Goal: Task Accomplishment & Management: Manage account settings

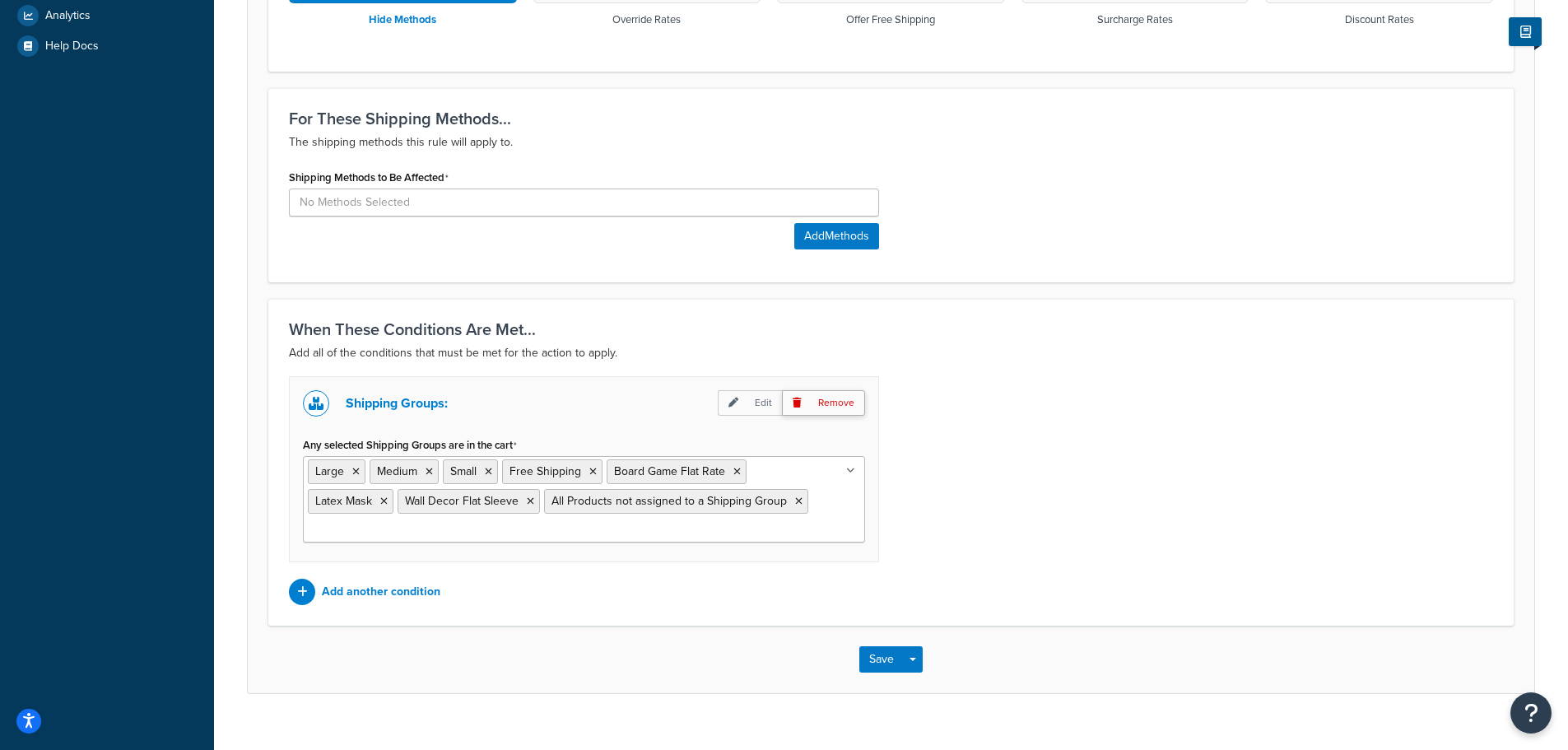
click at [832, 398] on p "Remove" at bounding box center [823, 403] width 83 height 26
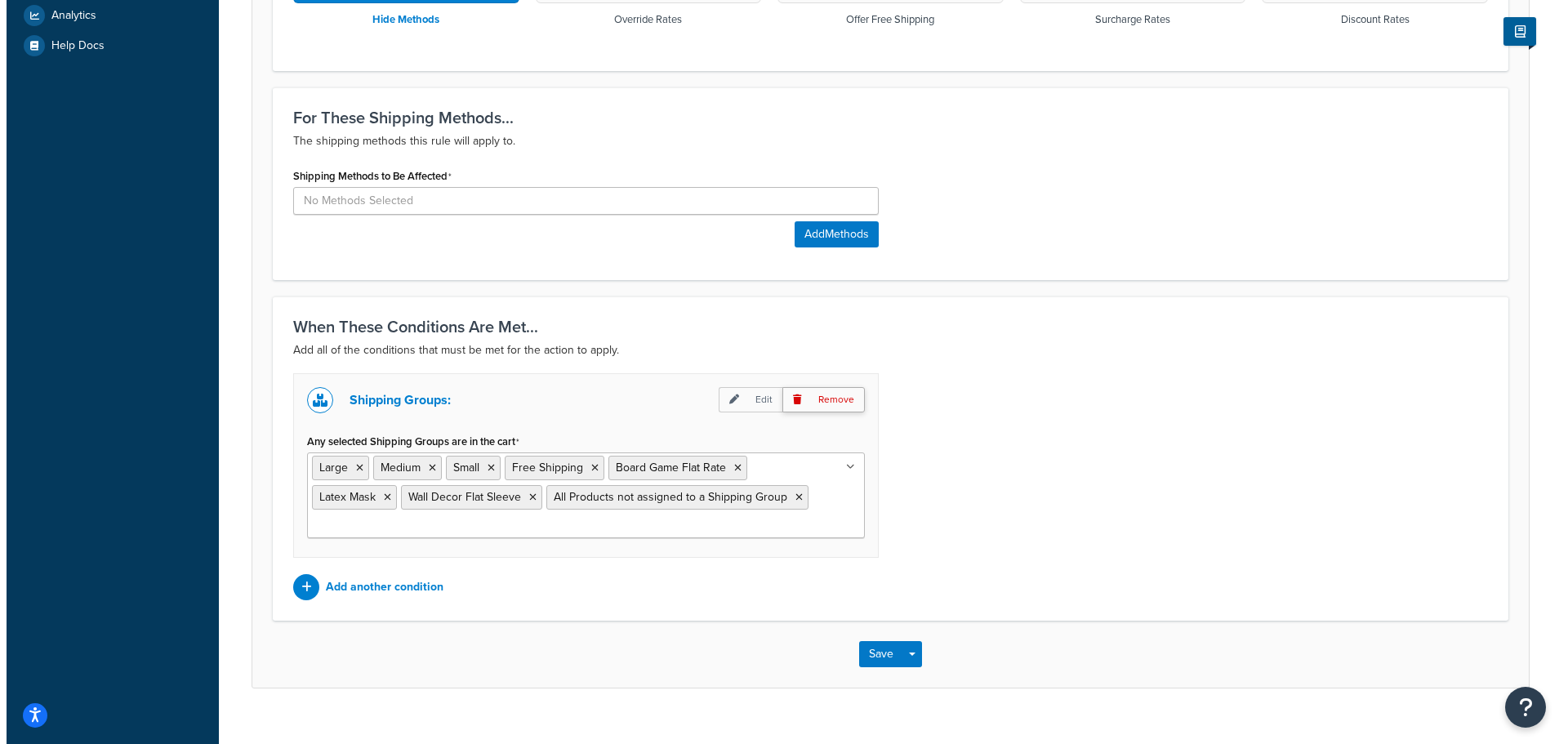
scroll to position [399, 0]
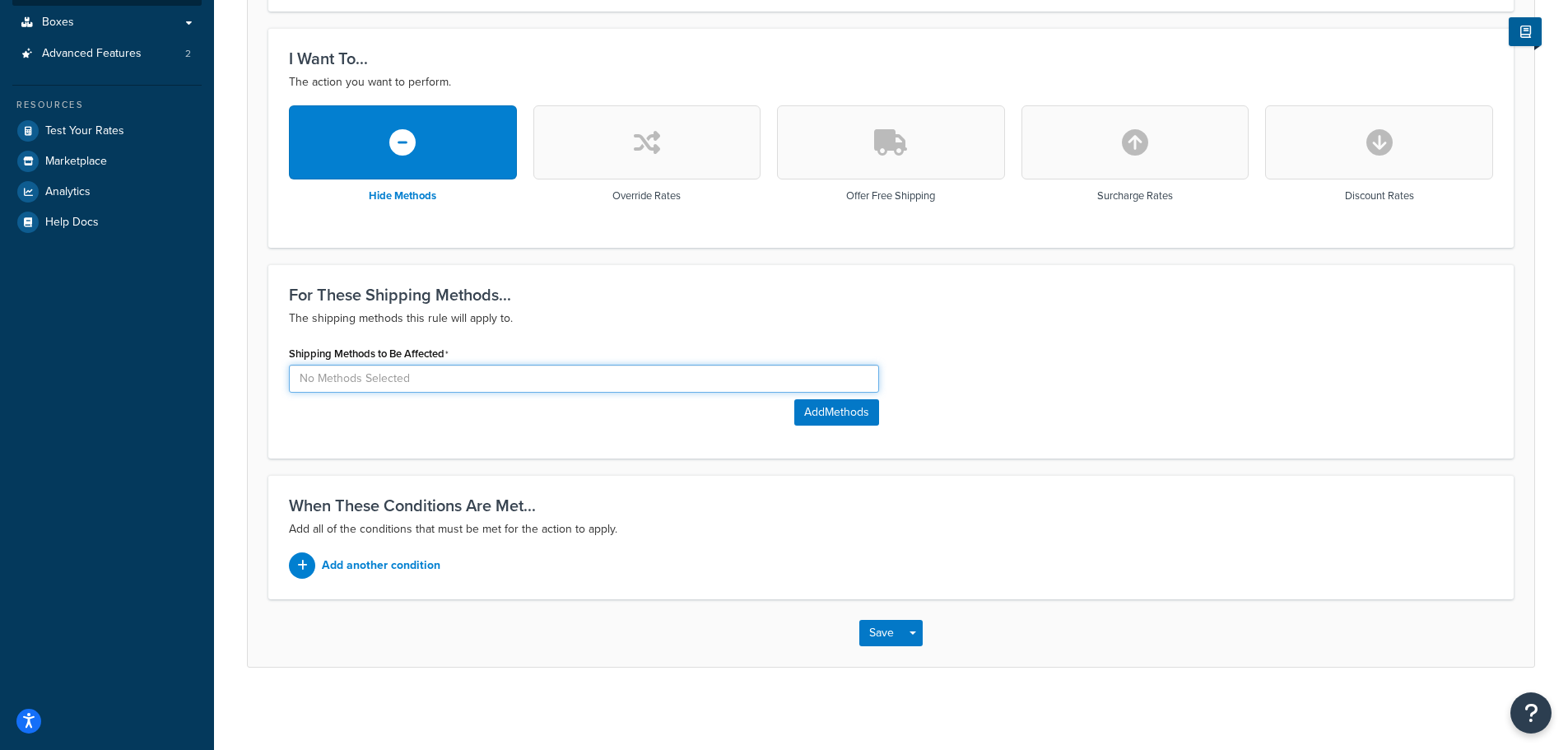
click at [735, 380] on input at bounding box center [584, 378] width 591 height 28
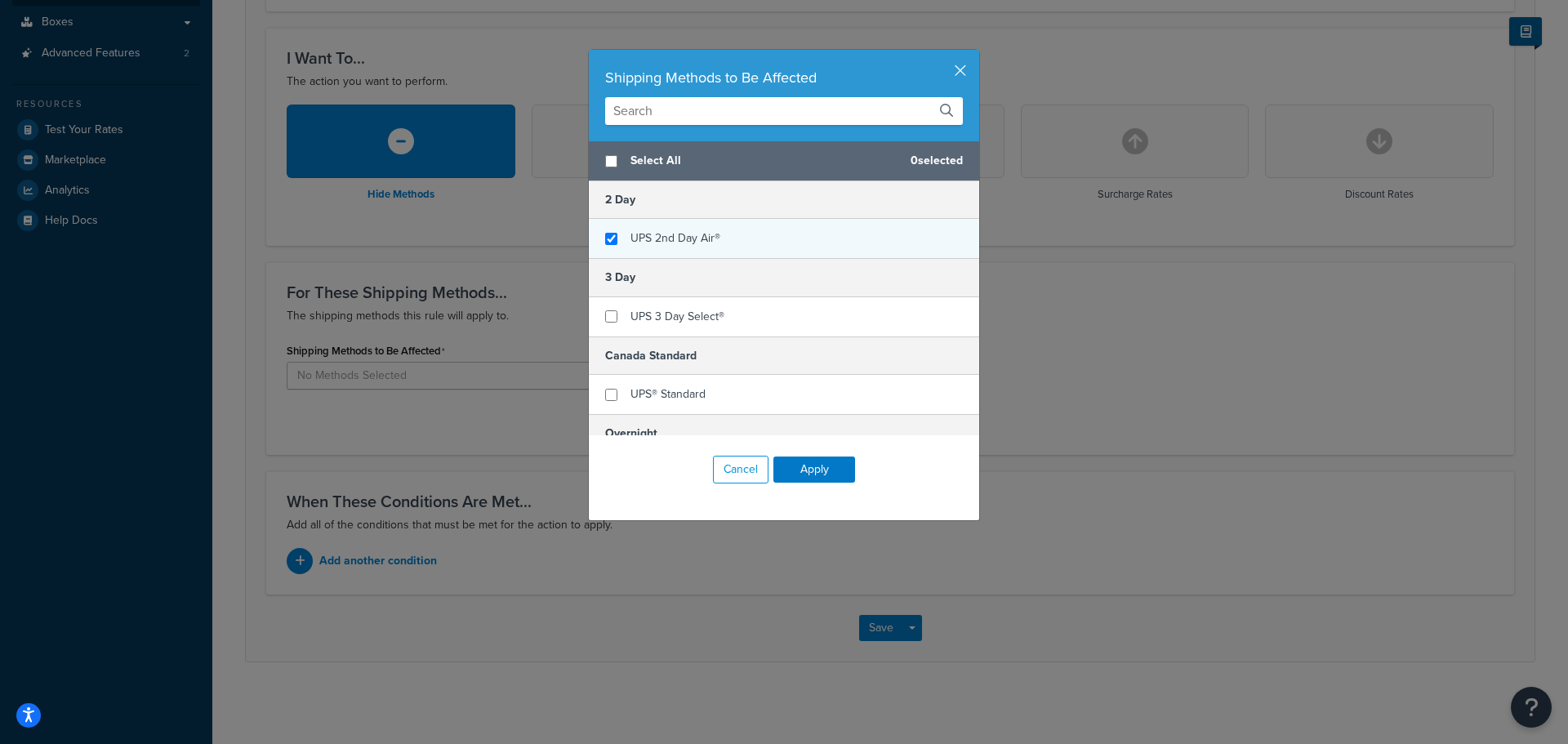
checkbox input "true"
click at [709, 241] on span "UPS 2nd Day Air®" at bounding box center [675, 237] width 90 height 17
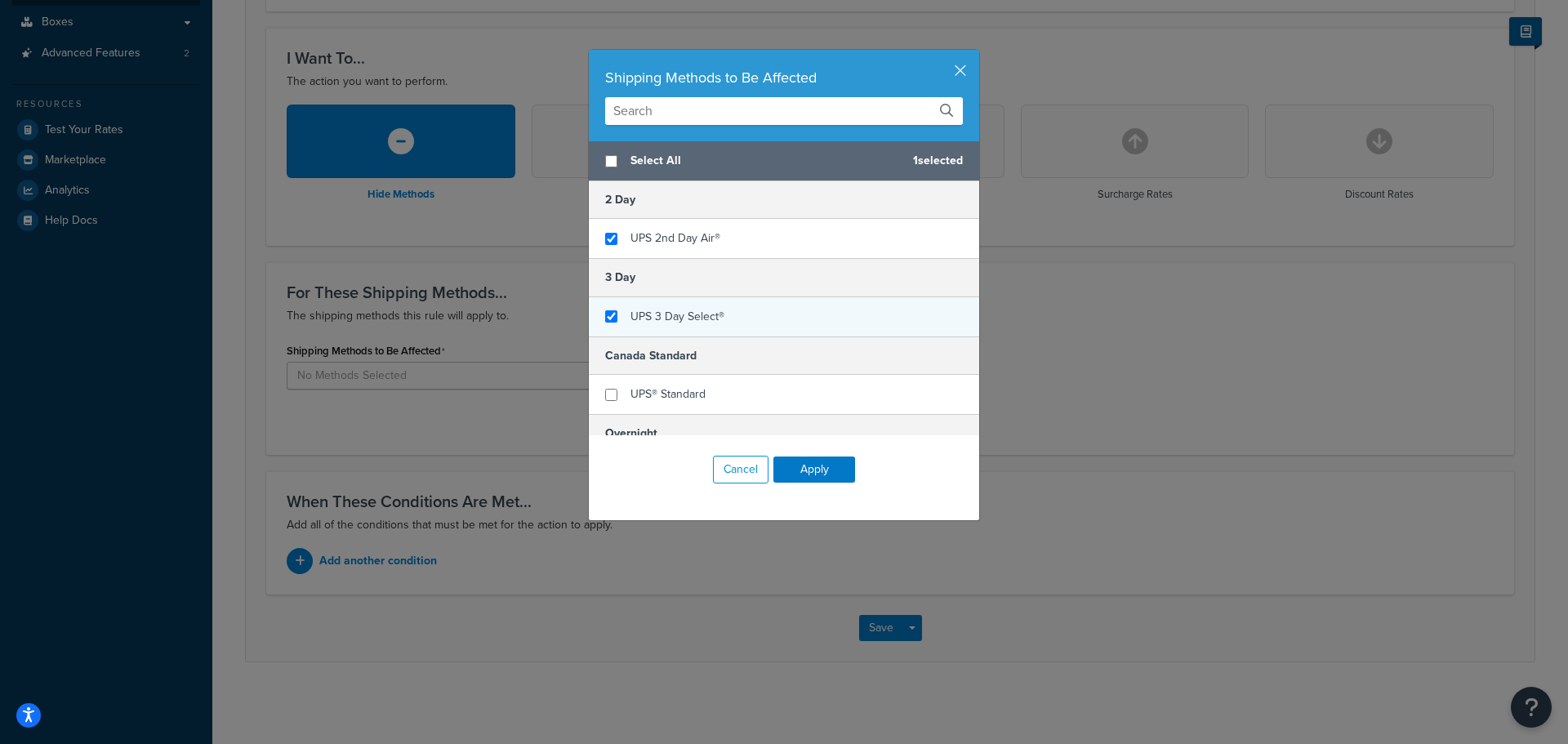
checkbox input "true"
click at [690, 318] on span "UPS 3 Day Select®" at bounding box center [677, 316] width 94 height 17
checkbox input "true"
click at [688, 314] on span "UPS Next Day Air®" at bounding box center [677, 309] width 94 height 17
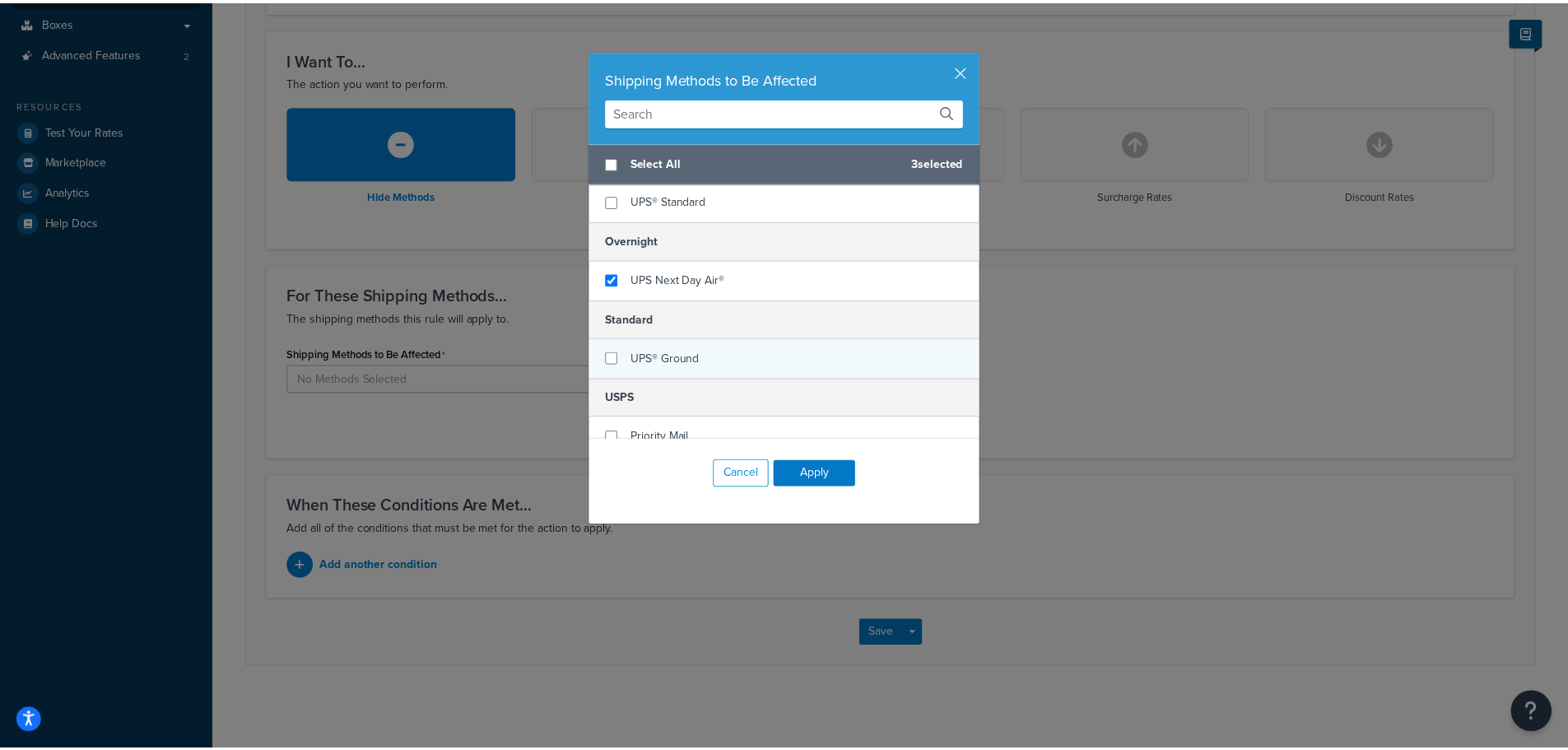
scroll to position [214, 0]
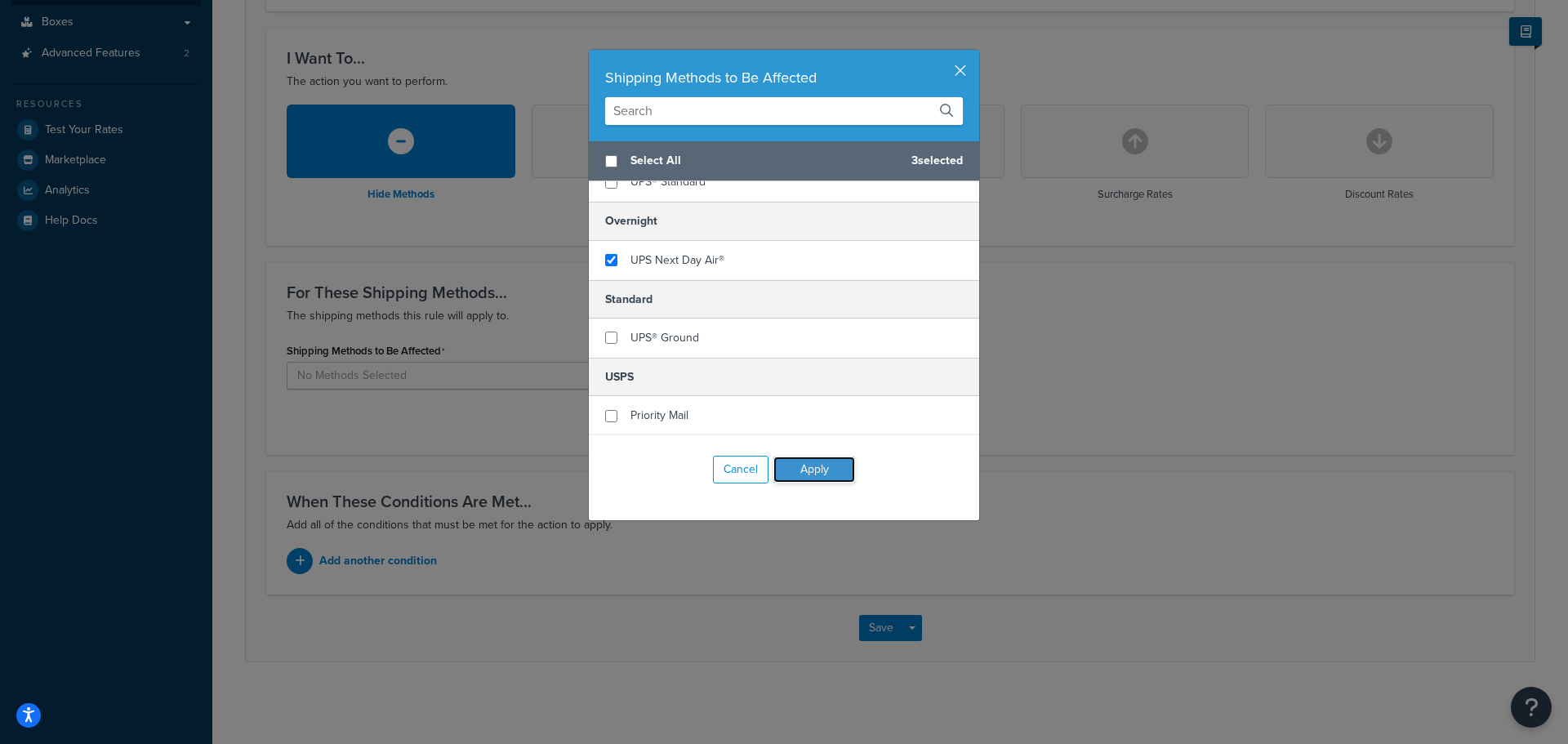
click at [840, 467] on button "Apply" at bounding box center [814, 469] width 82 height 26
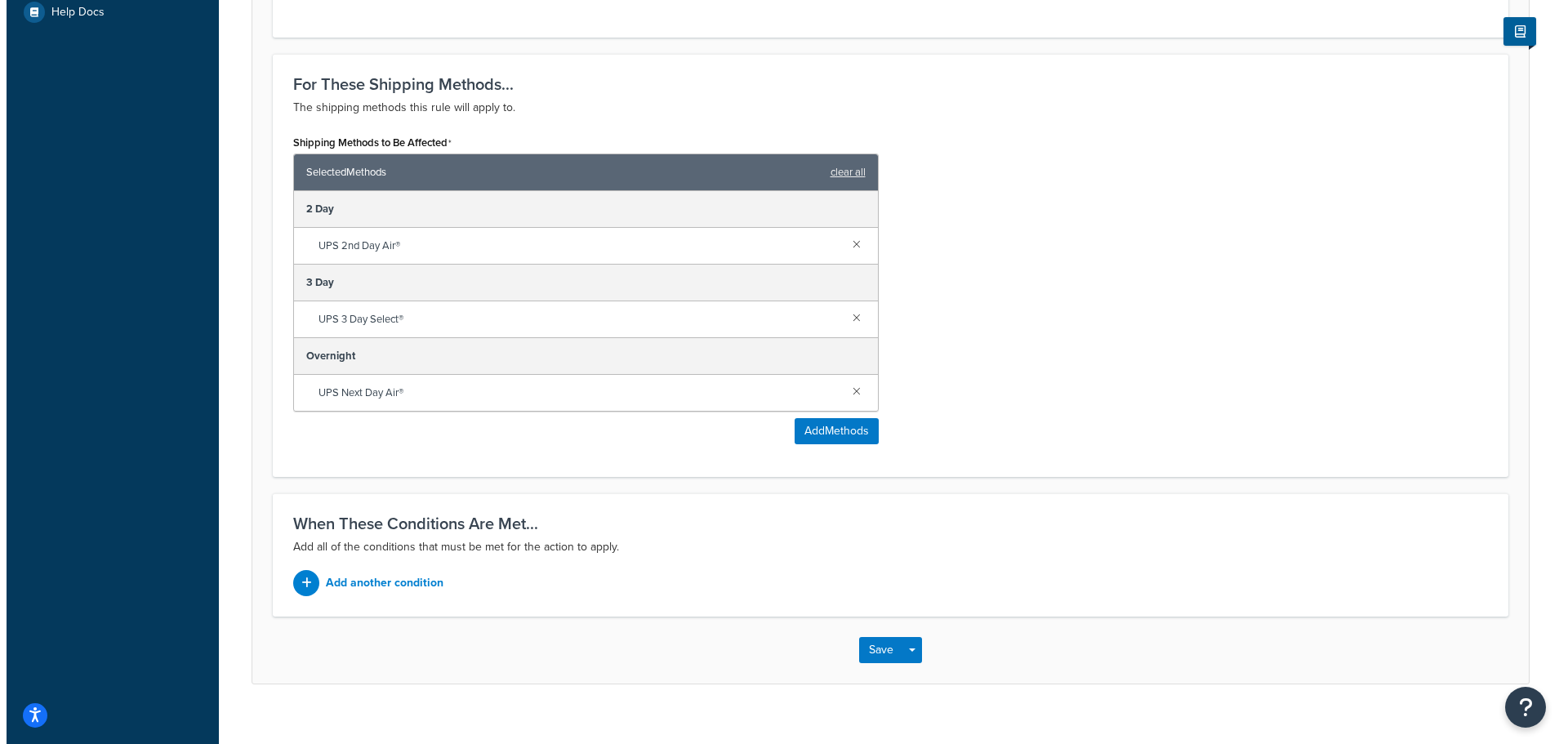
scroll to position [629, 0]
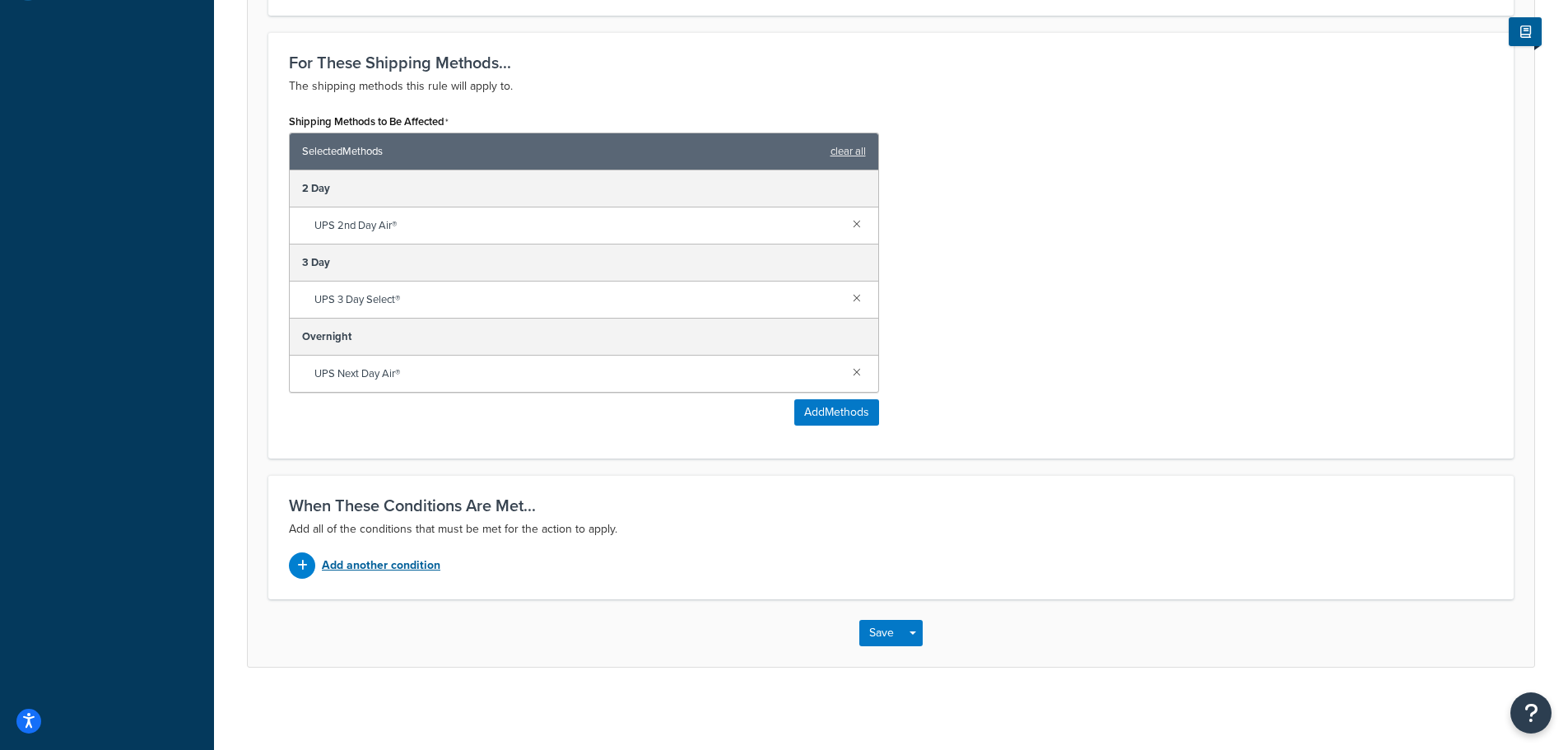
click at [390, 572] on p "Add another condition" at bounding box center [381, 566] width 118 height 23
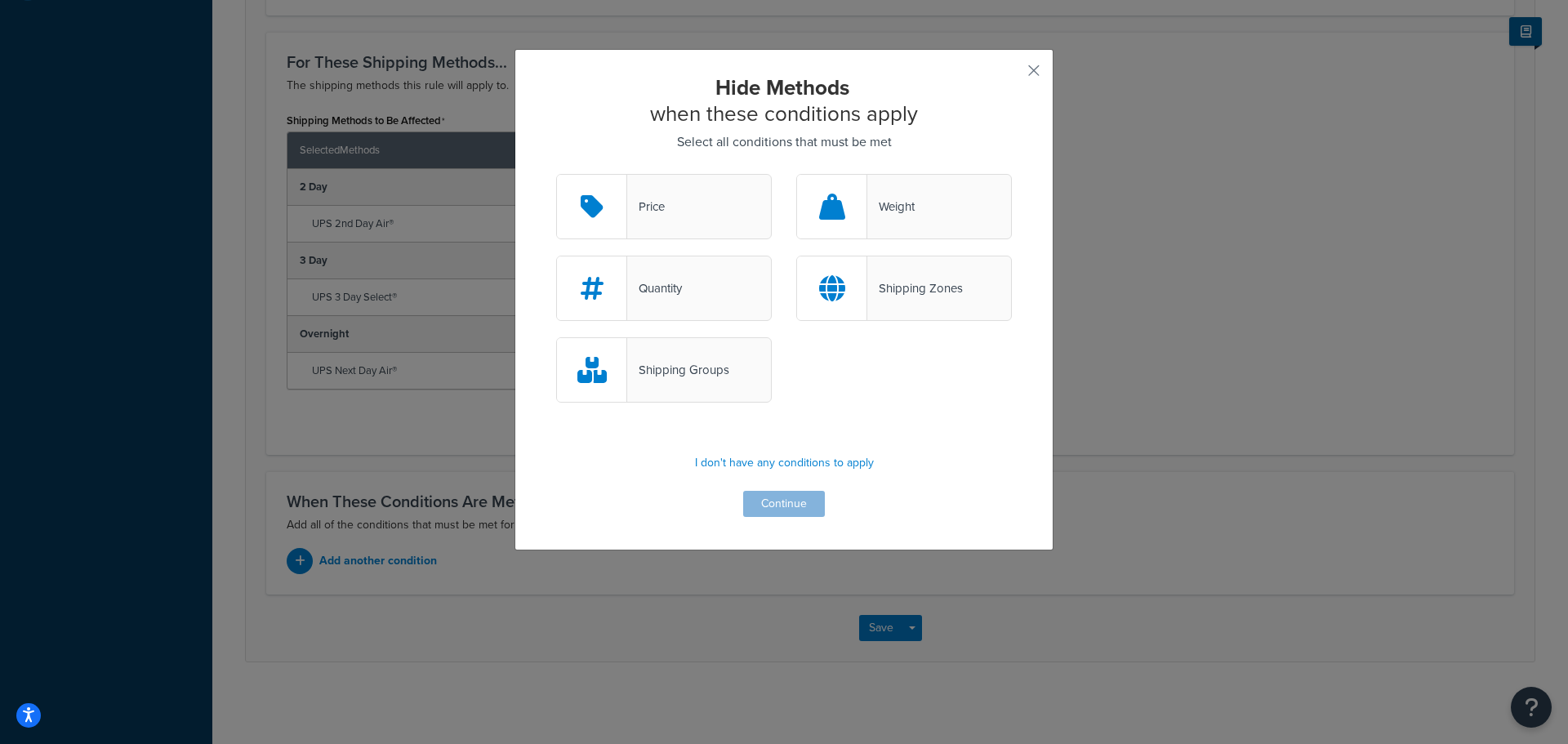
click at [696, 381] on div "Shipping Groups" at bounding box center [677, 370] width 102 height 23
click at [0, 0] on input "Shipping Groups" at bounding box center [0, 0] width 0 height 0
click at [763, 506] on button "Continue" at bounding box center [784, 503] width 82 height 26
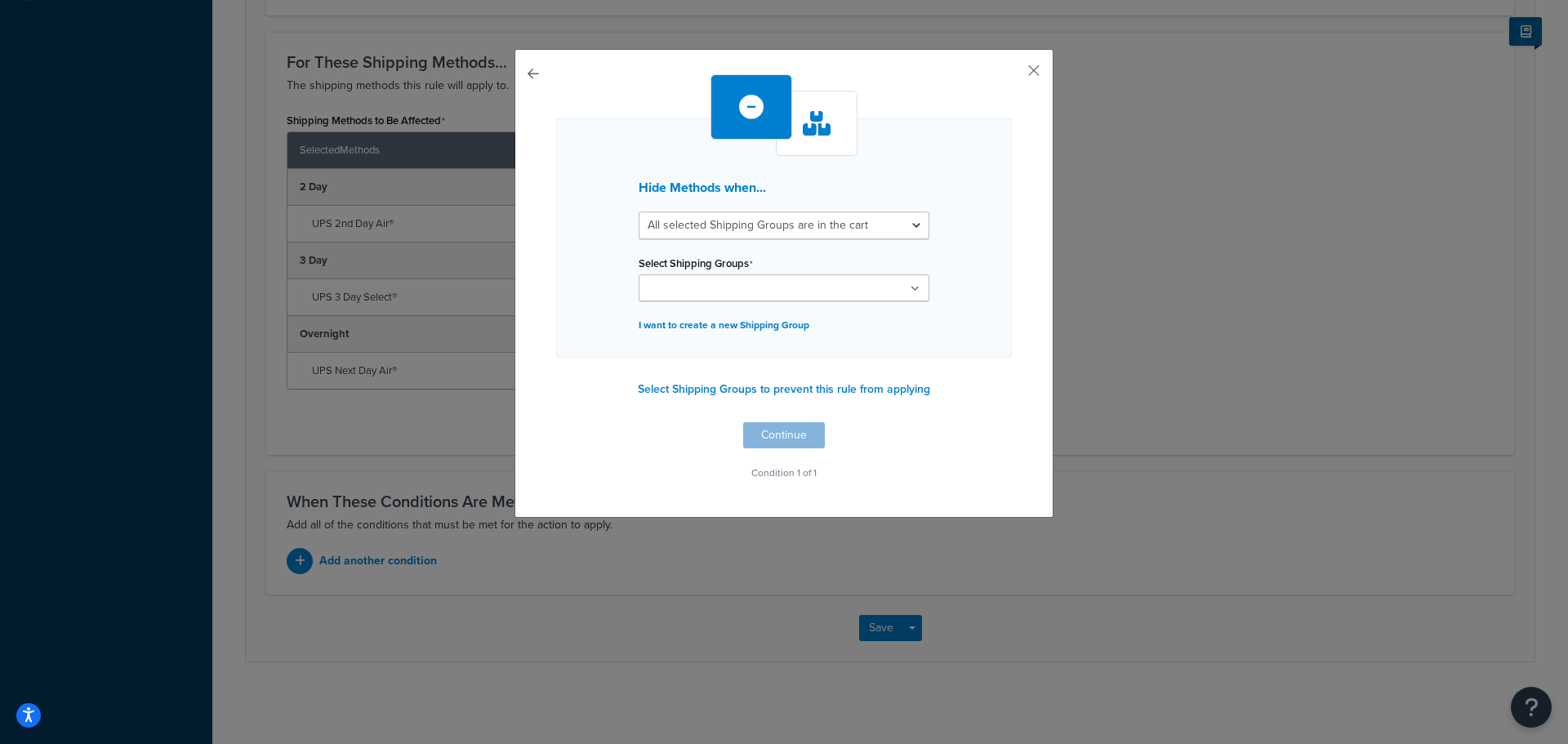
click at [756, 290] on input "Select Shipping Groups" at bounding box center [716, 289] width 145 height 18
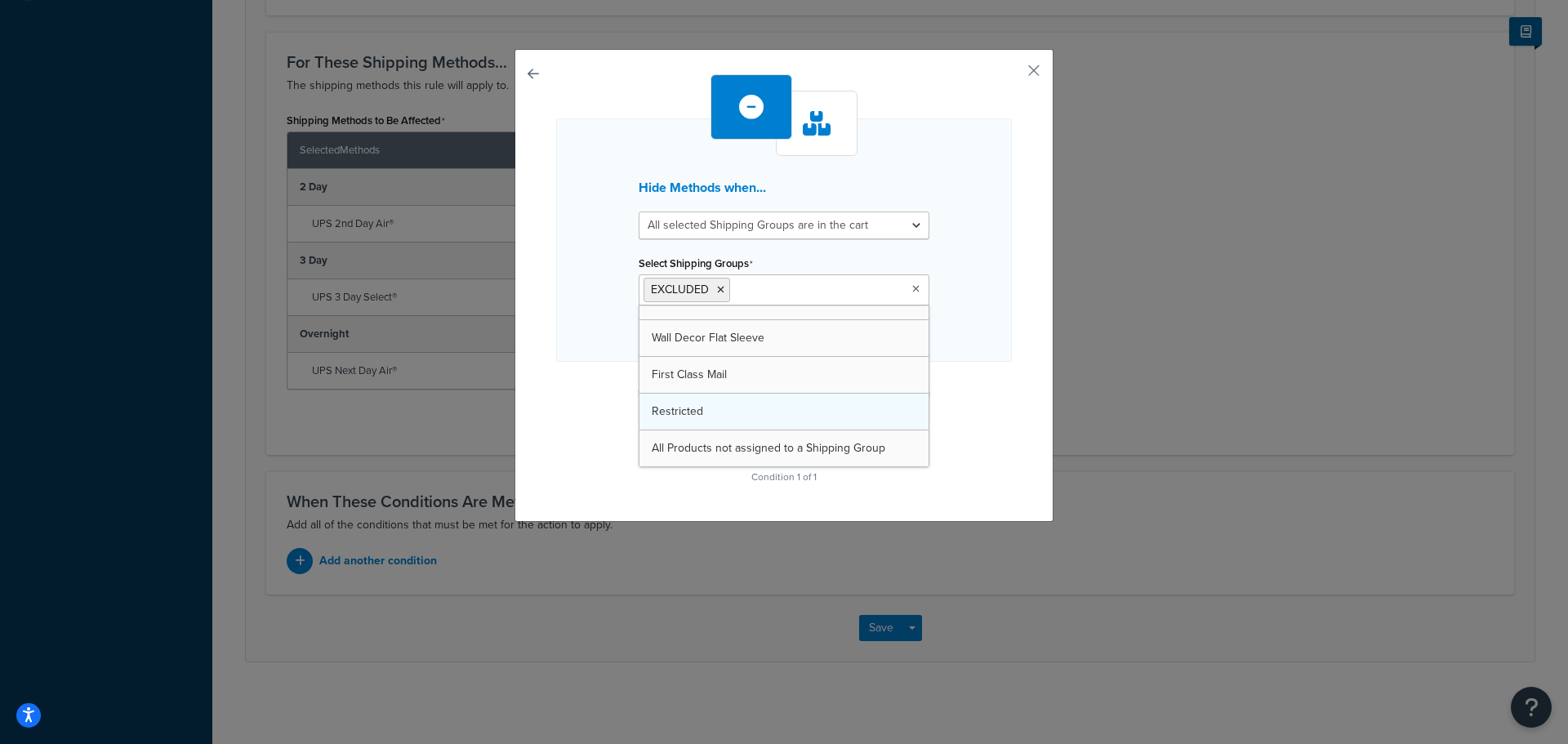
scroll to position [168, 0]
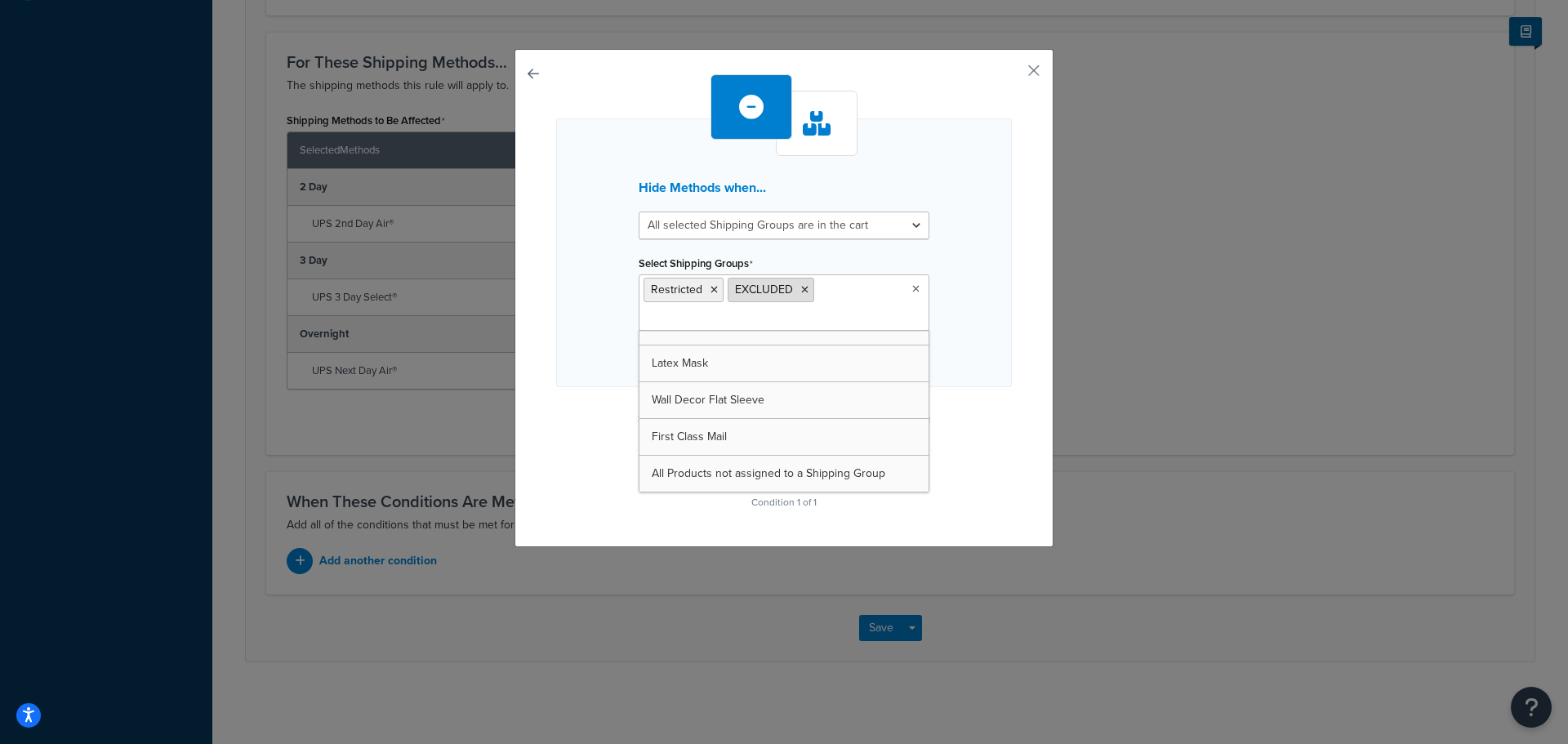
click at [801, 291] on icon at bounding box center [804, 289] width 7 height 10
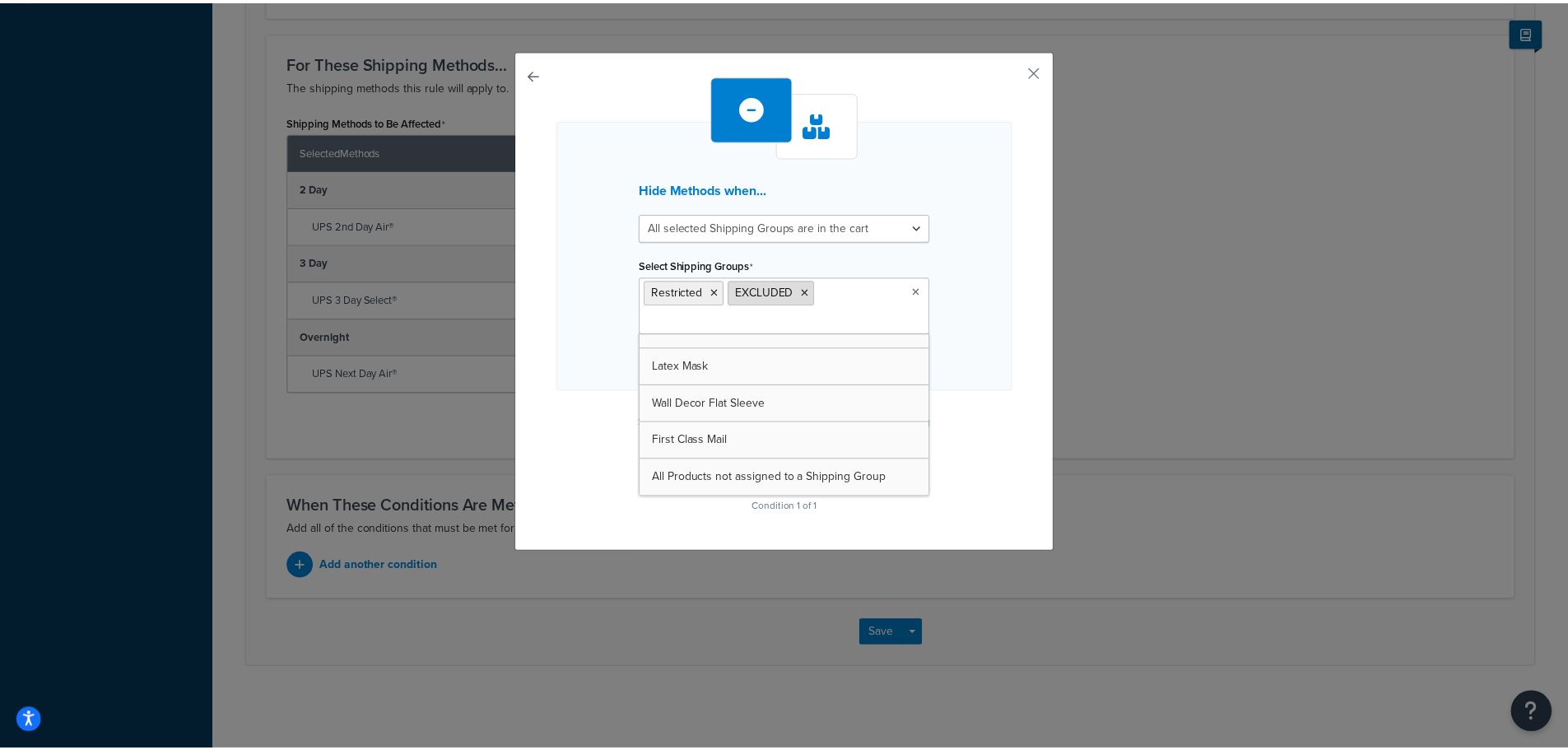
scroll to position [207, 0]
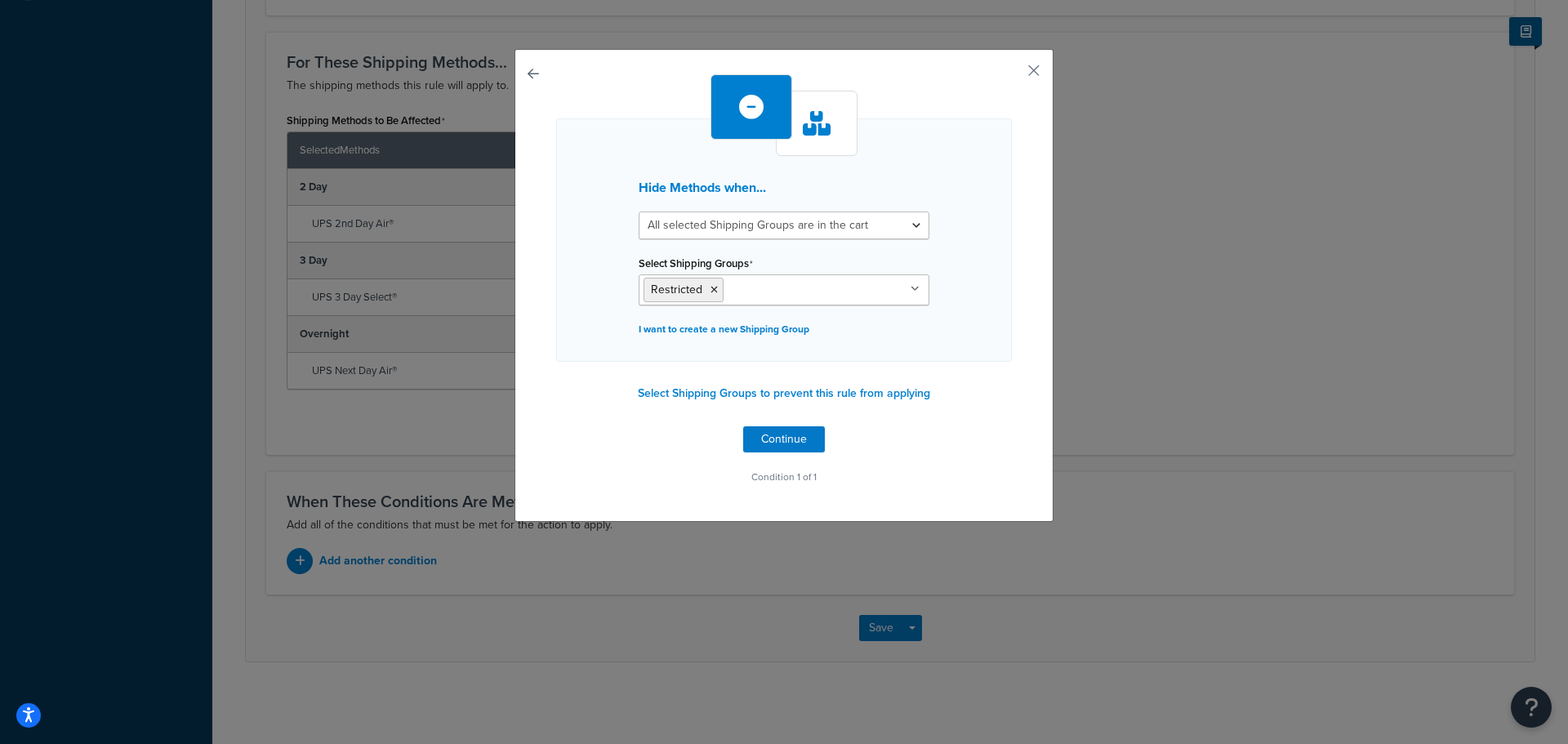
click at [836, 491] on div "Hide Methods when... All selected Shipping Groups are in the cart Any selected …" at bounding box center [784, 285] width 539 height 473
click at [768, 437] on button "Continue" at bounding box center [784, 439] width 82 height 26
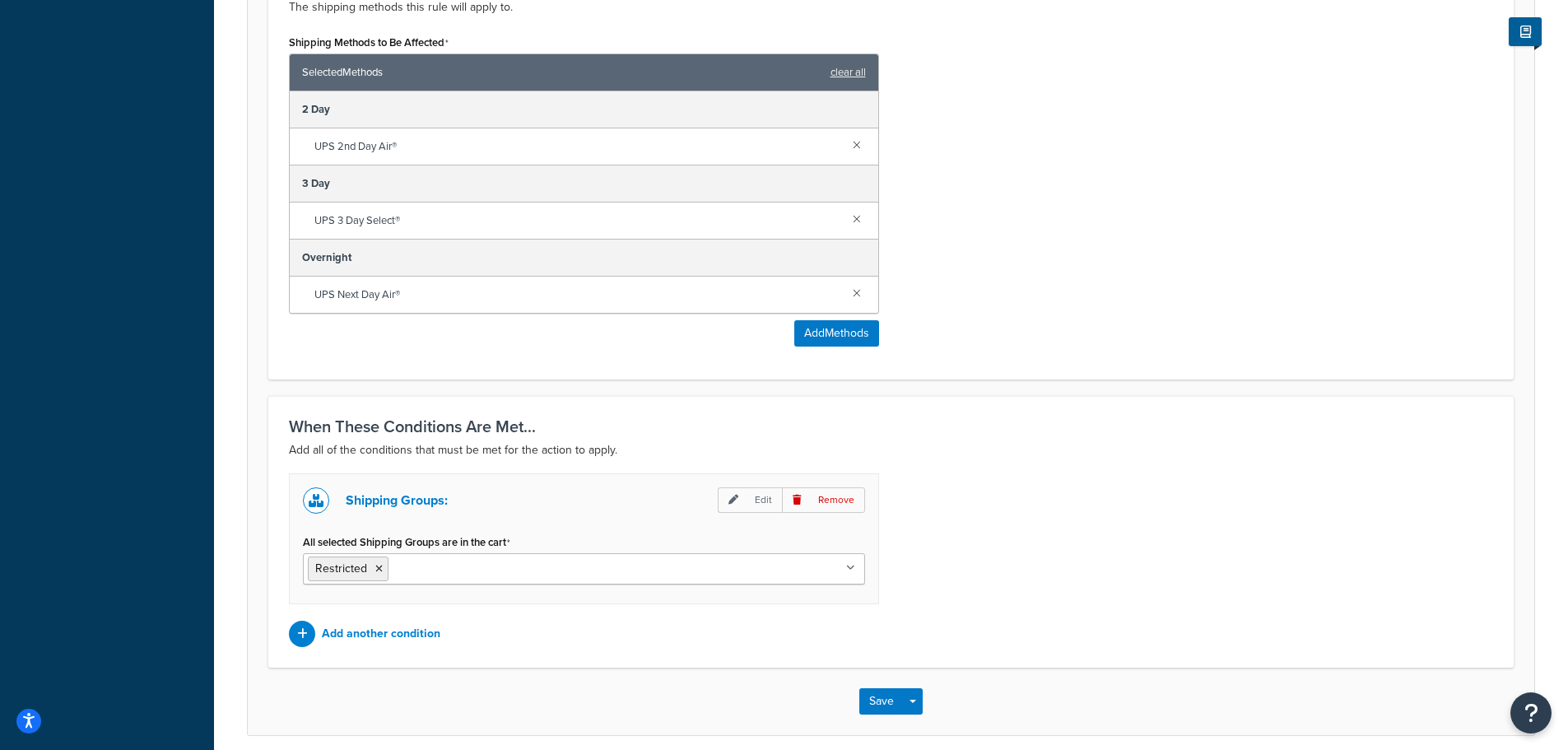
scroll to position [781, 0]
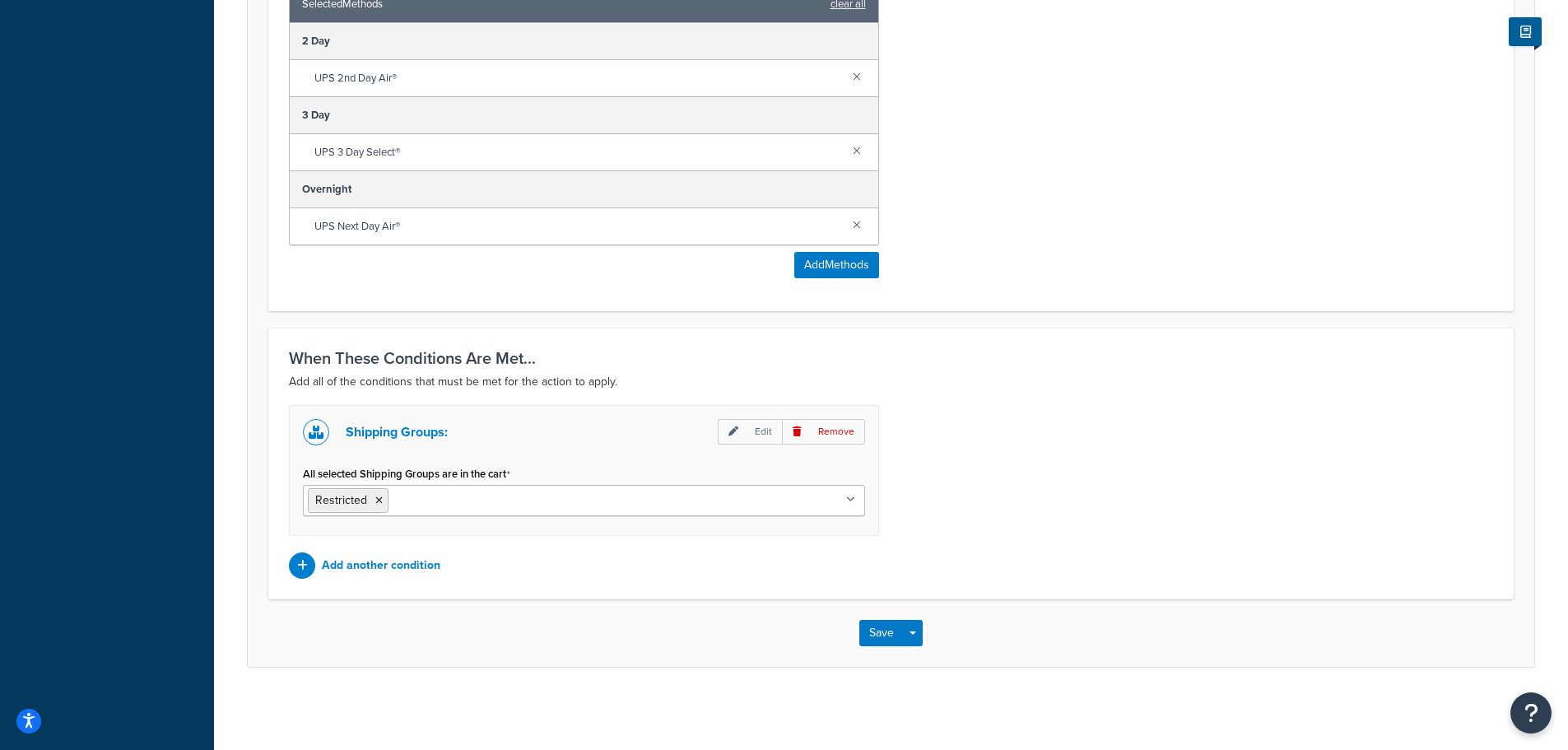
click at [869, 618] on div "Save Save Dropdown Save and Edit Save and Duplicate Save and Create New" at bounding box center [891, 633] width 1287 height 67
click at [875, 623] on button "Save" at bounding box center [882, 633] width 45 height 26
